Goal: Navigation & Orientation: Find specific page/section

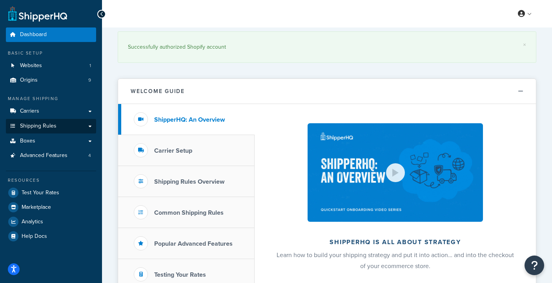
click at [89, 124] on link "Shipping Rules" at bounding box center [51, 126] width 90 height 15
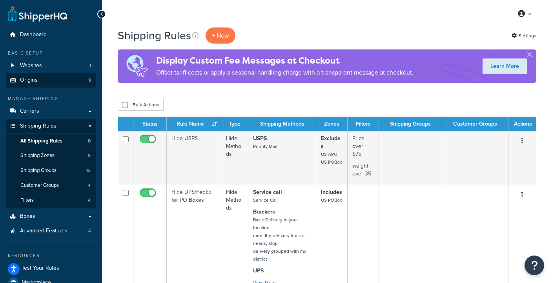
click at [44, 77] on link "Origins 9" at bounding box center [51, 80] width 90 height 15
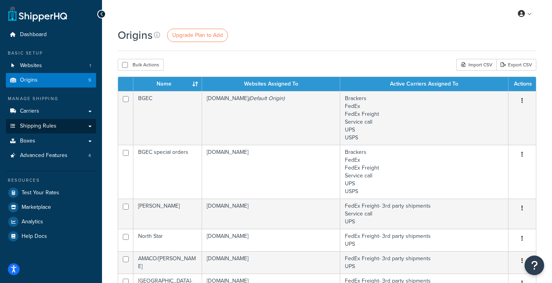
click at [85, 122] on link "Shipping Rules" at bounding box center [51, 126] width 90 height 15
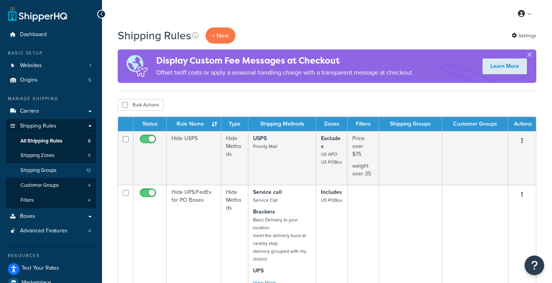
click at [47, 169] on span "Shipping Groups" at bounding box center [38, 170] width 36 height 7
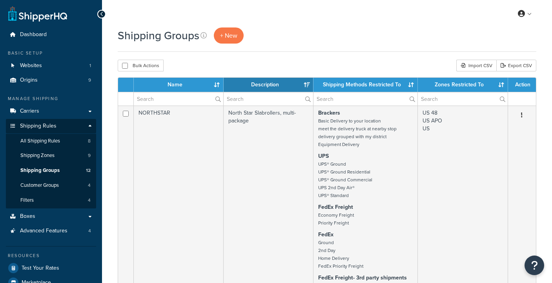
select select "15"
click at [37, 77] on link "Origins 9" at bounding box center [51, 80] width 90 height 15
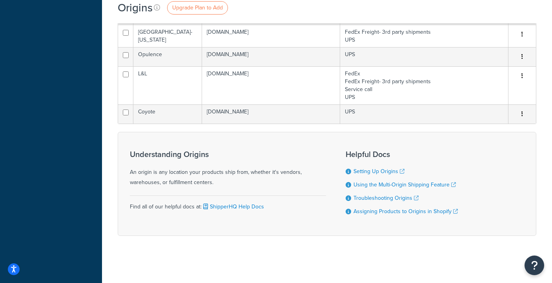
scroll to position [249, 0]
